Goal: Transaction & Acquisition: Download file/media

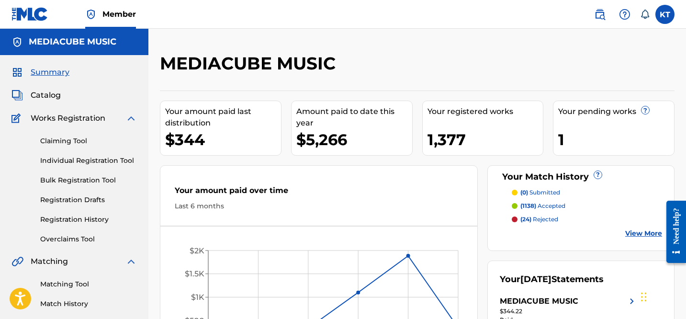
click at [183, 136] on div "$344" at bounding box center [223, 140] width 116 height 22
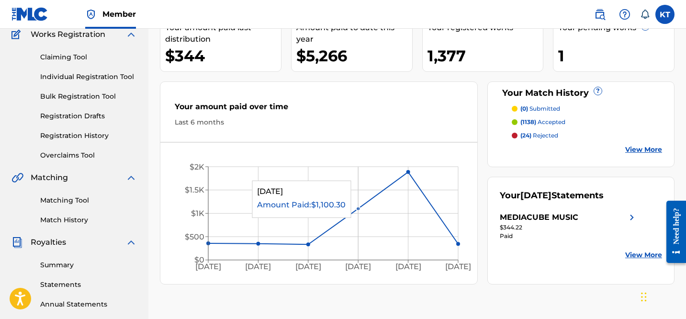
scroll to position [92, 0]
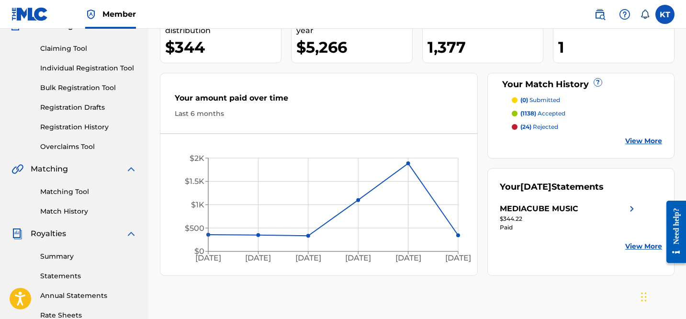
click at [631, 243] on link "View More" at bounding box center [644, 246] width 37 height 10
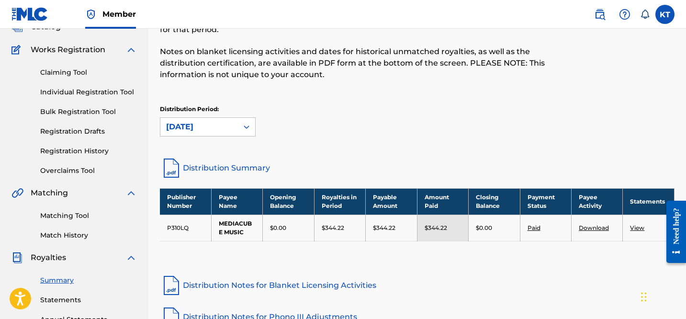
scroll to position [87, 0]
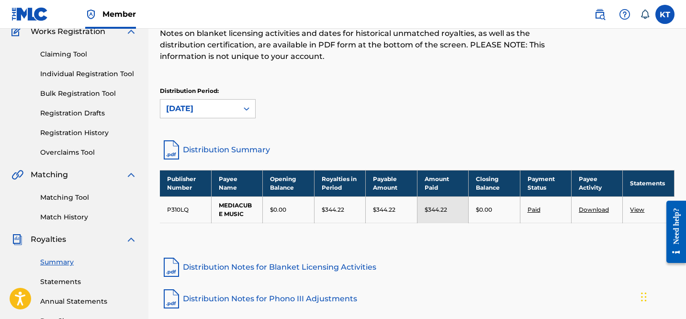
click at [640, 210] on link "View" at bounding box center [637, 209] width 14 height 7
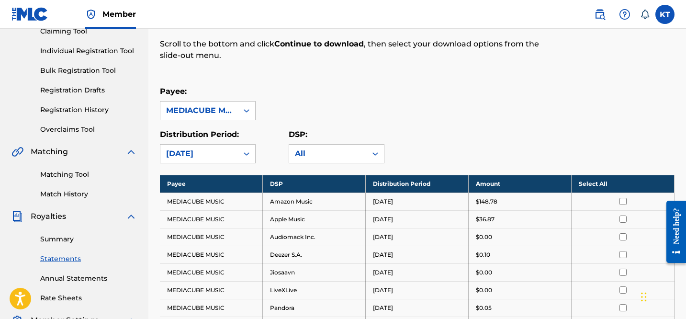
scroll to position [251, 0]
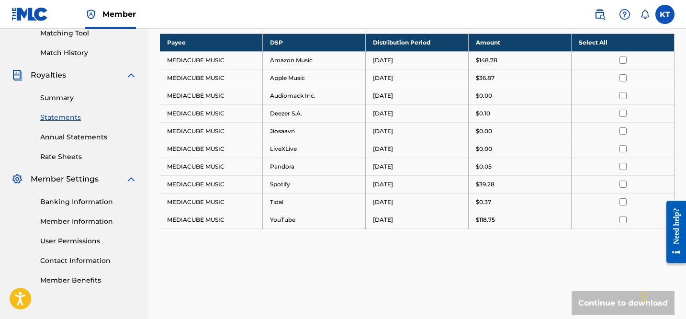
click at [592, 43] on th "Select All" at bounding box center [623, 43] width 103 height 18
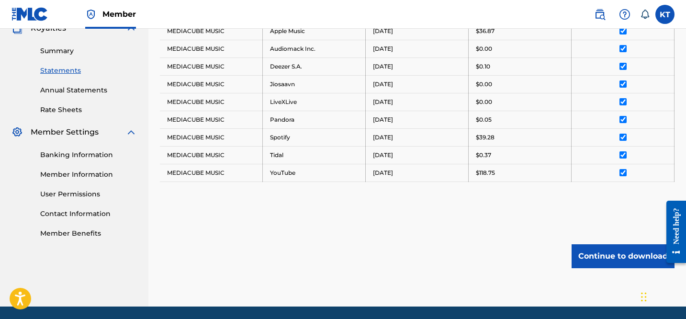
scroll to position [298, 0]
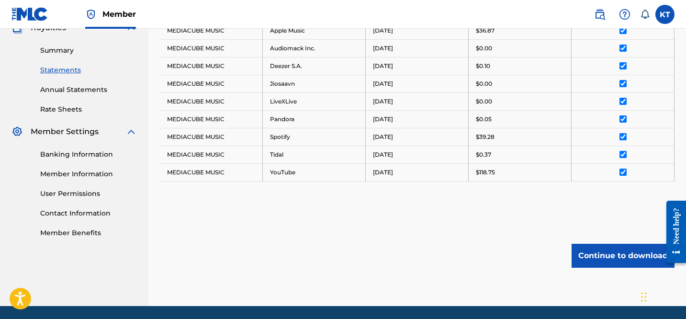
click at [603, 266] on button "Continue to download" at bounding box center [623, 256] width 103 height 24
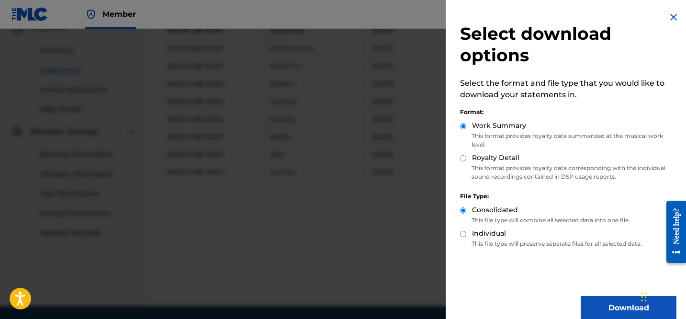
click at [483, 162] on label "Royalty Detail" at bounding box center [495, 158] width 47 height 10
click at [467, 161] on input "Royalty Detail" at bounding box center [463, 158] width 6 height 6
radio input "true"
click at [614, 306] on button "Download" at bounding box center [629, 308] width 96 height 24
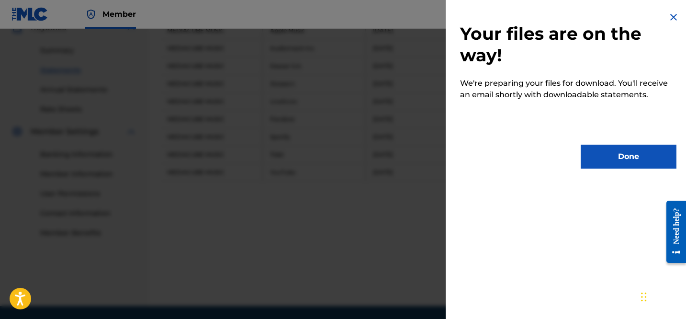
click at [603, 166] on button "Done" at bounding box center [629, 157] width 96 height 24
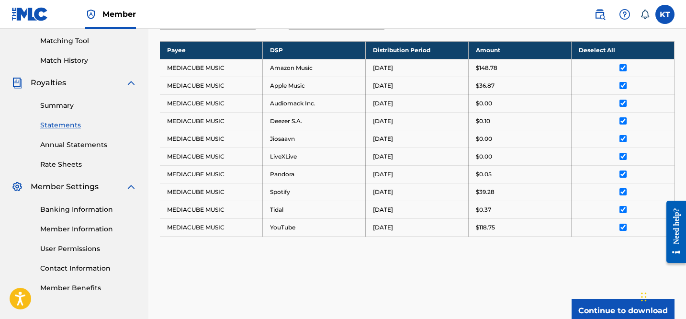
scroll to position [237, 0]
